Goal: Navigation & Orientation: Understand site structure

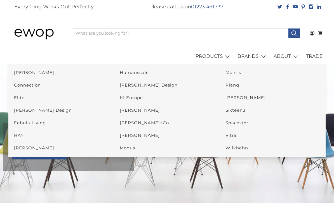
click at [225, 175] on img at bounding box center [167, 147] width 334 height 167
click at [330, 18] on header "menu Ewop Login 0 Cart Shopping Cart 0 Your Cart is Empty Continue Shopping Sho…" at bounding box center [167, 39] width 334 height 51
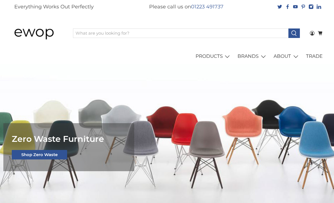
click at [315, 60] on link "TRADE" at bounding box center [314, 57] width 23 height 16
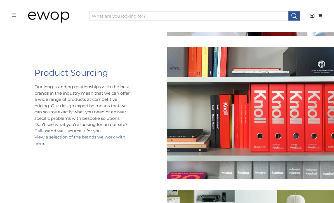
scroll to position [348, 0]
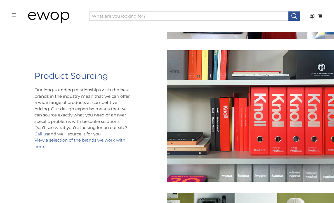
click at [115, 138] on link "View a selection of the brands we work with here." at bounding box center [79, 144] width 91 height 12
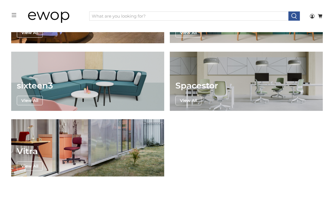
scroll to position [771, 0]
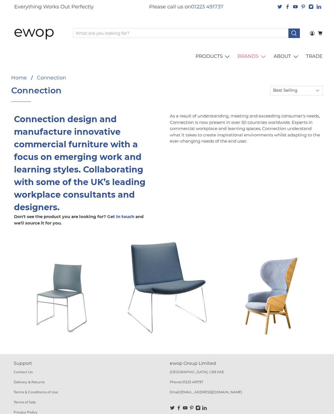
select select "best-selling"
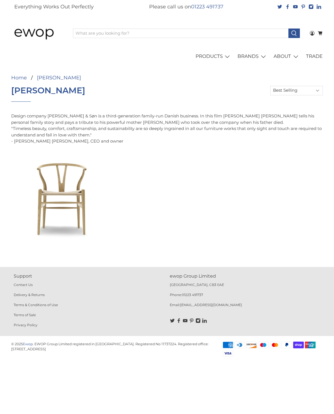
select select "best-selling"
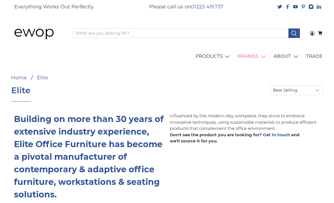
select select "best-selling"
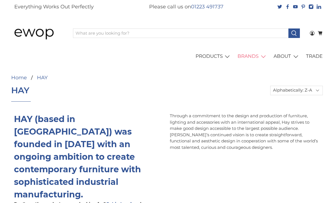
select select "title-descending"
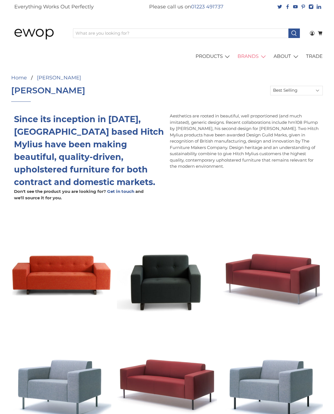
select select "best-selling"
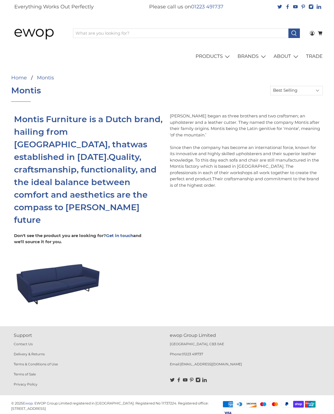
select select "best-selling"
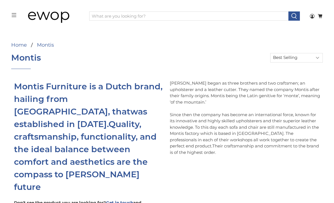
scroll to position [14, 0]
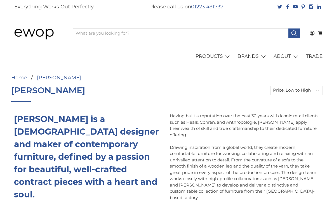
select select "price-ascending"
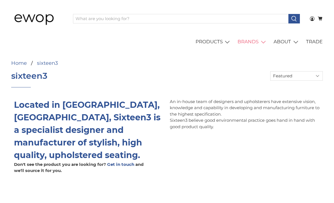
scroll to position [14, 0]
